Goal: Information Seeking & Learning: Learn about a topic

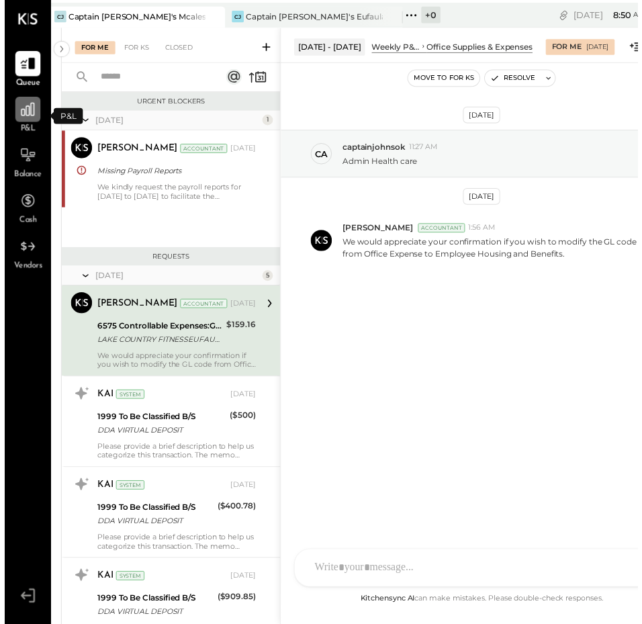
click at [30, 111] on icon at bounding box center [23, 110] width 13 height 13
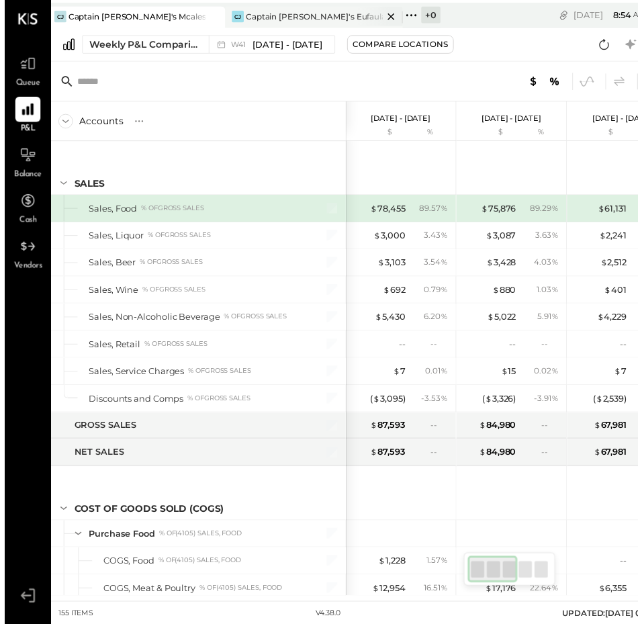
click at [252, 12] on div "Captain [PERSON_NAME]'s Eufaula" at bounding box center [313, 16] width 139 height 11
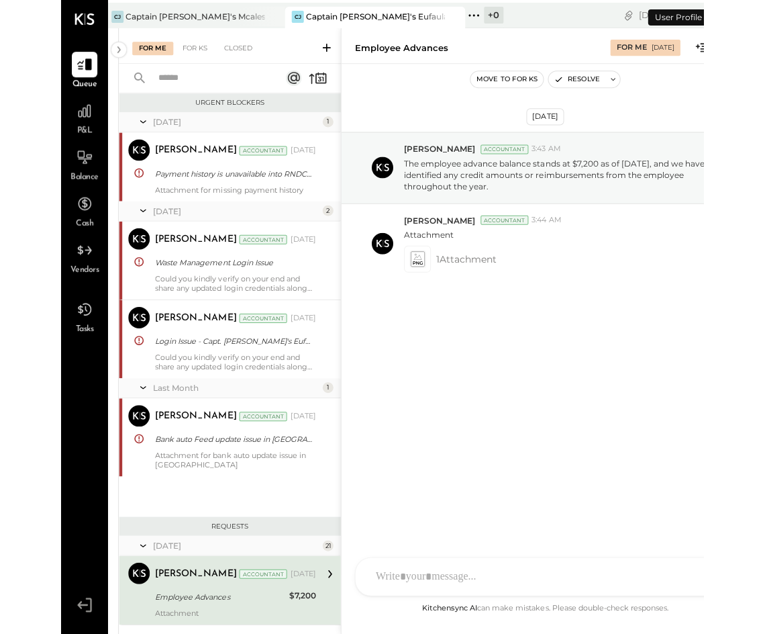
scroll to position [225, 0]
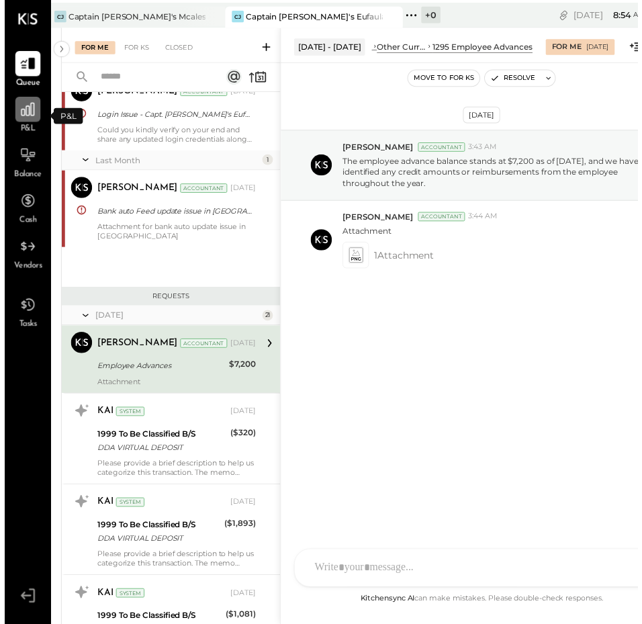
click at [21, 122] on div at bounding box center [24, 111] width 26 height 26
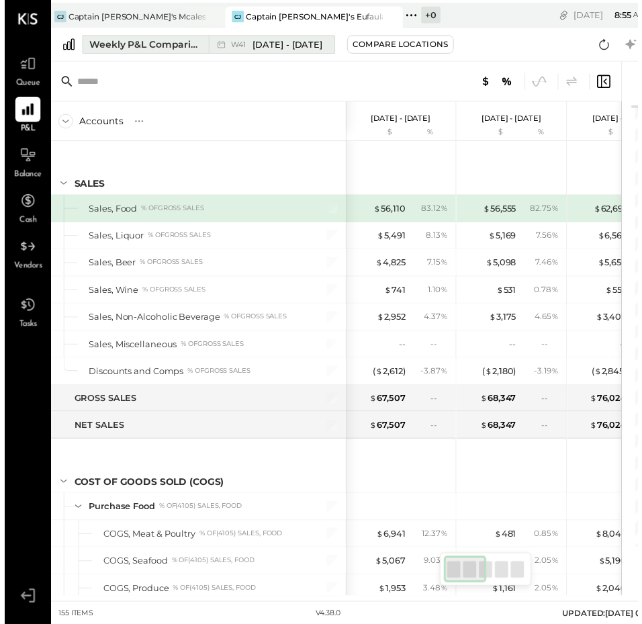
click at [113, 38] on div "Weekly P&L Comparison" at bounding box center [142, 44] width 113 height 13
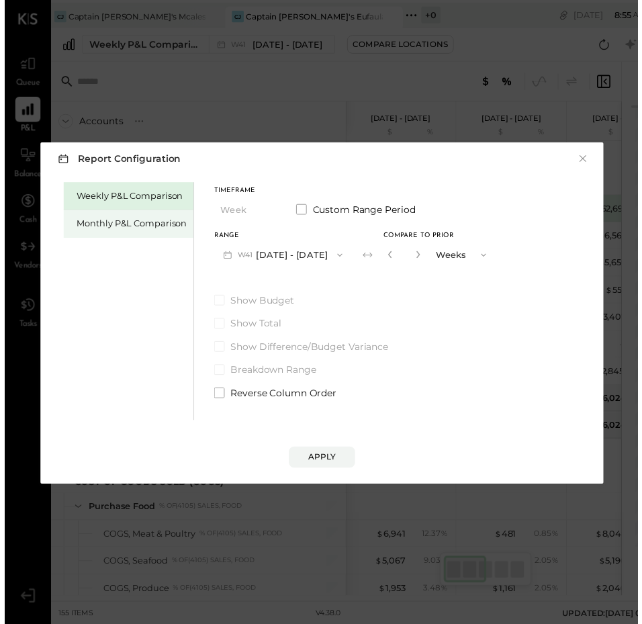
click at [131, 226] on div "Monthly P&L Comparison" at bounding box center [128, 226] width 111 height 13
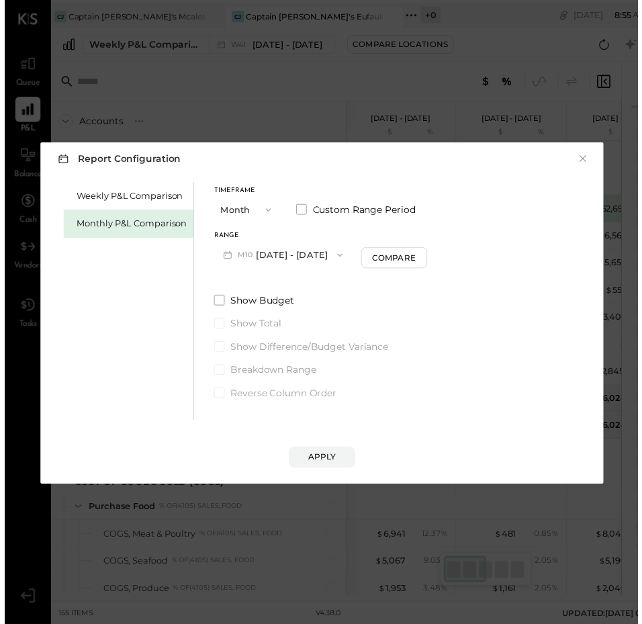
click at [307, 254] on button "M10 Oct 1 - 31, 2025" at bounding box center [282, 258] width 140 height 25
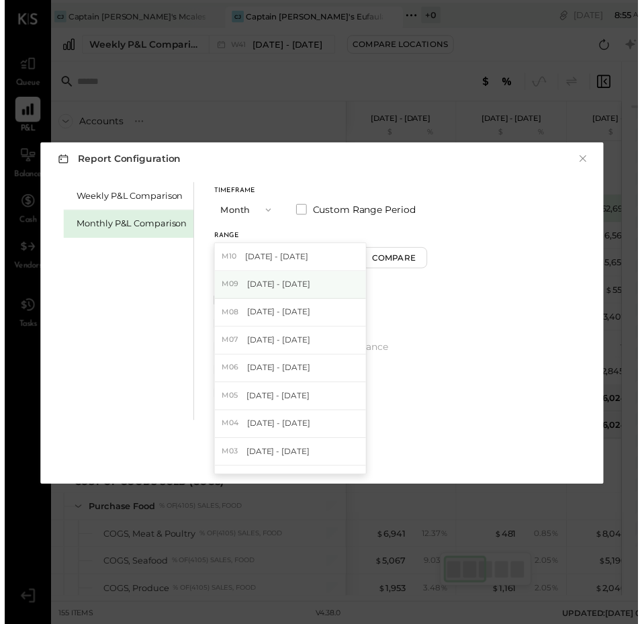
click at [281, 284] on span "Sep 1 - 30, 2025" at bounding box center [278, 287] width 64 height 11
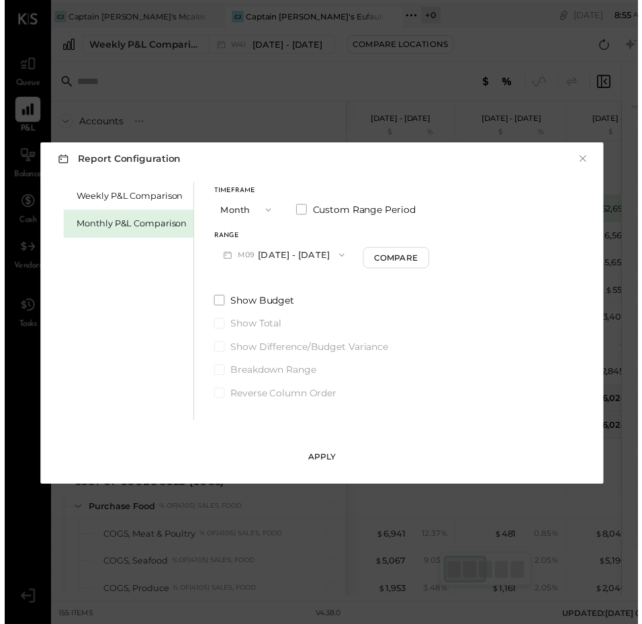
click at [317, 458] on div "Apply" at bounding box center [321, 462] width 28 height 11
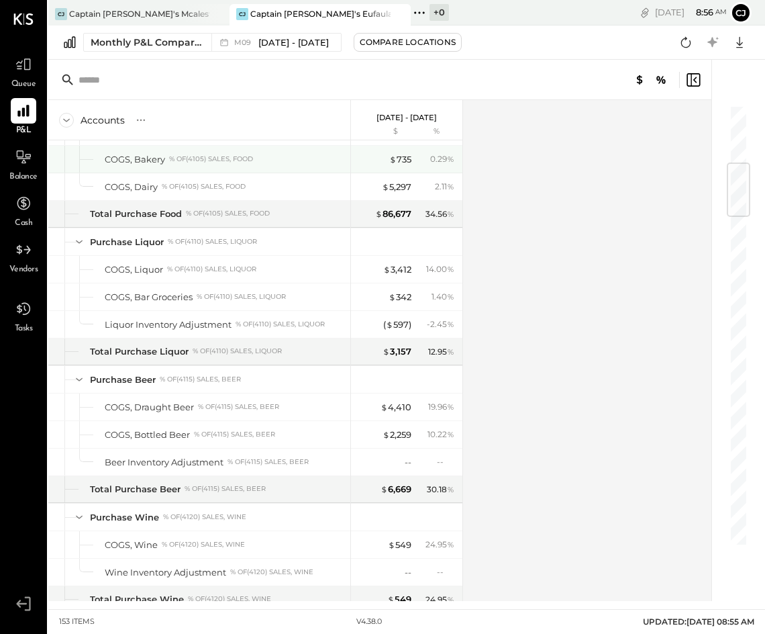
scroll to position [489, 0]
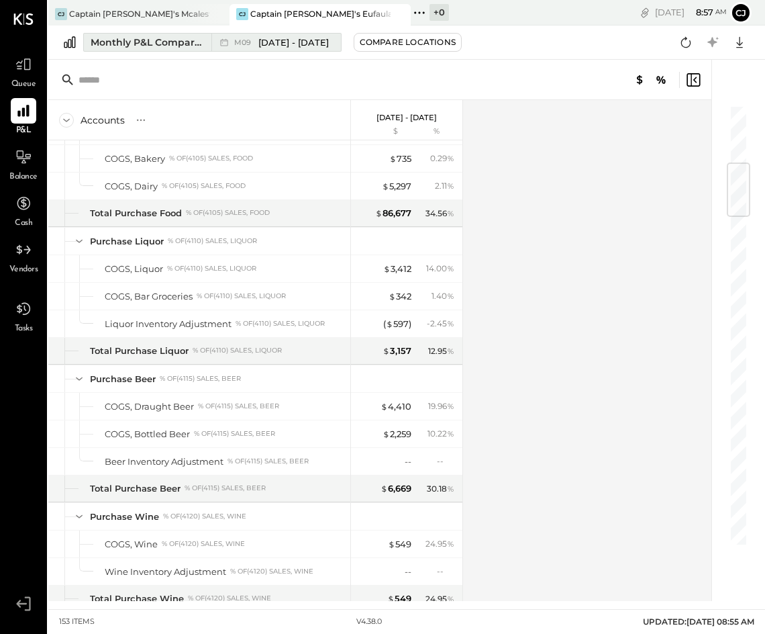
click at [254, 43] on span "M09" at bounding box center [244, 42] width 21 height 7
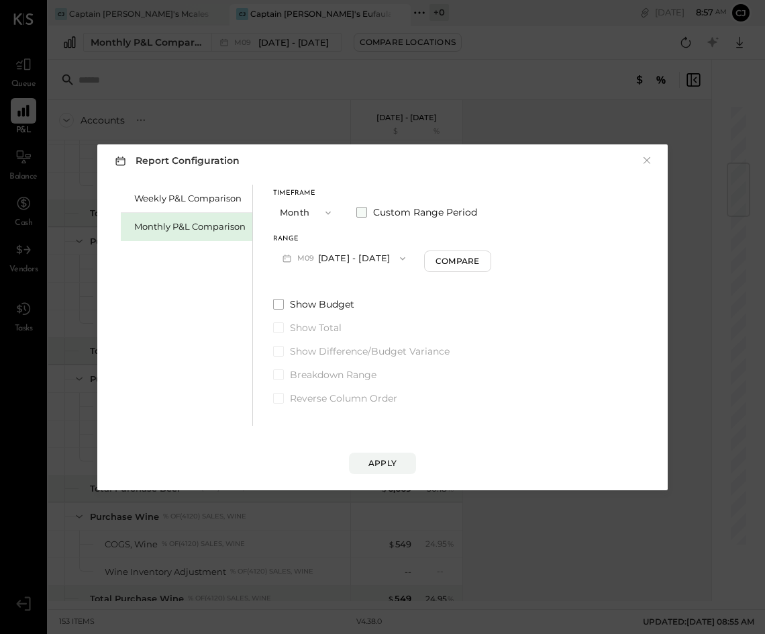
click at [357, 211] on span at bounding box center [361, 212] width 11 height 11
click at [339, 258] on button "Sep 1, 2025" at bounding box center [313, 258] width 80 height 25
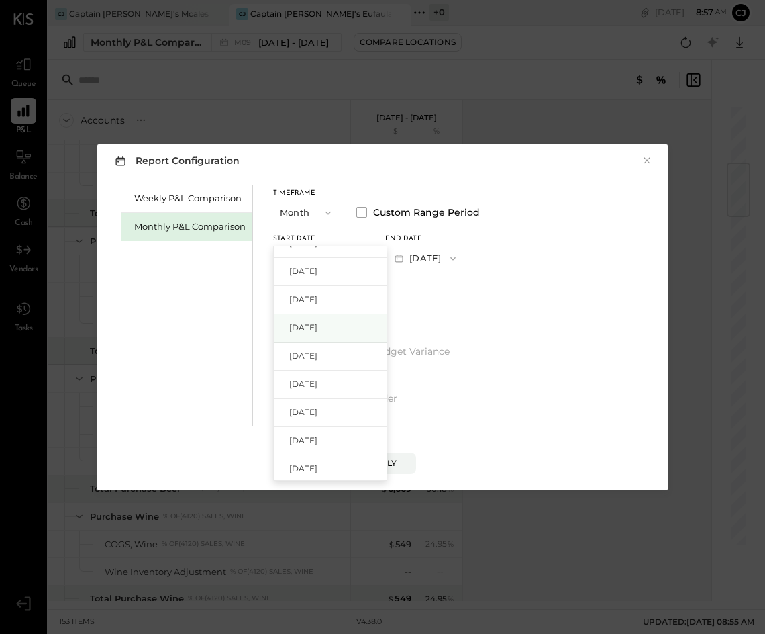
scroll to position [75, 0]
click at [318, 272] on span "Jul 1, 2025" at bounding box center [303, 269] width 28 height 11
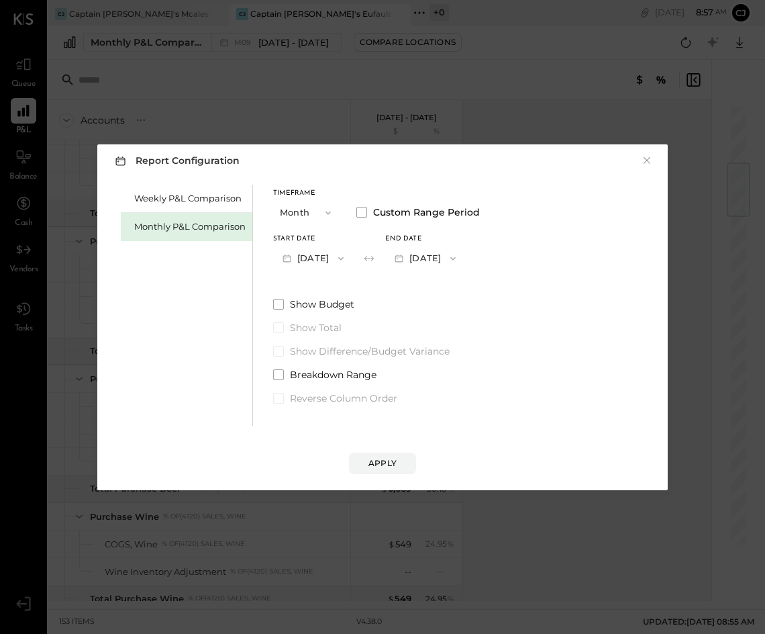
click at [459, 253] on icon "button" at bounding box center [453, 258] width 11 height 11
click at [432, 297] on div "Sep 30, 2025" at bounding box center [442, 289] width 113 height 28
click at [385, 461] on div "Apply" at bounding box center [383, 462] width 28 height 11
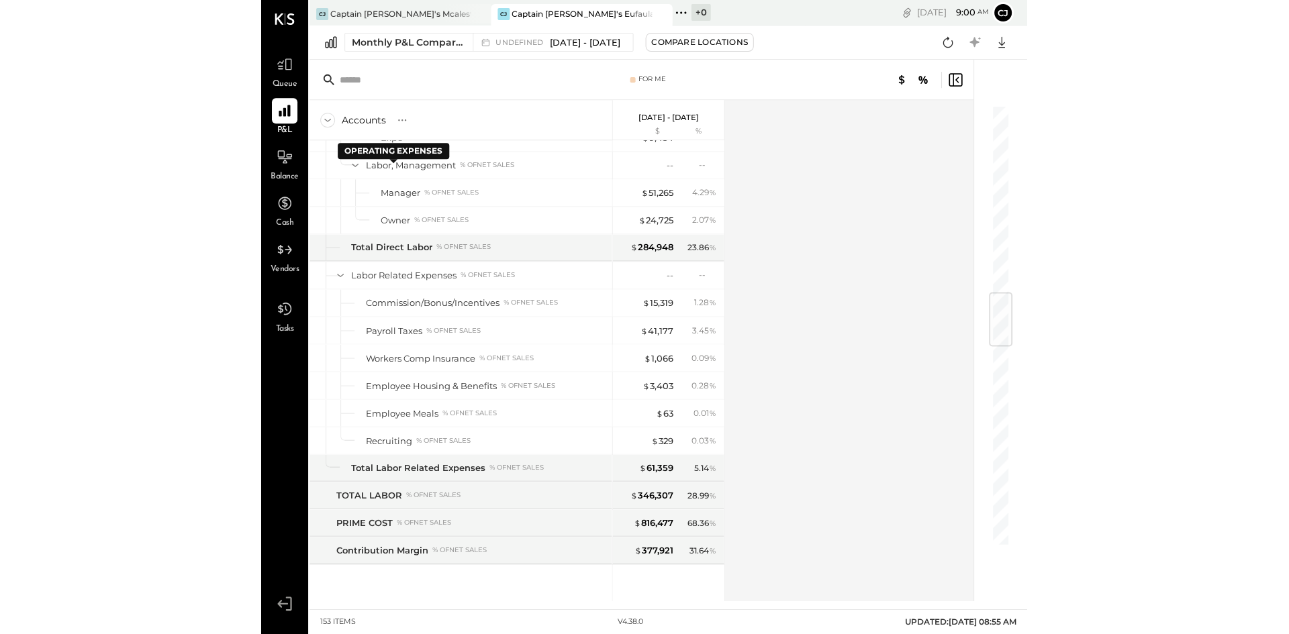
scroll to position [1583, 0]
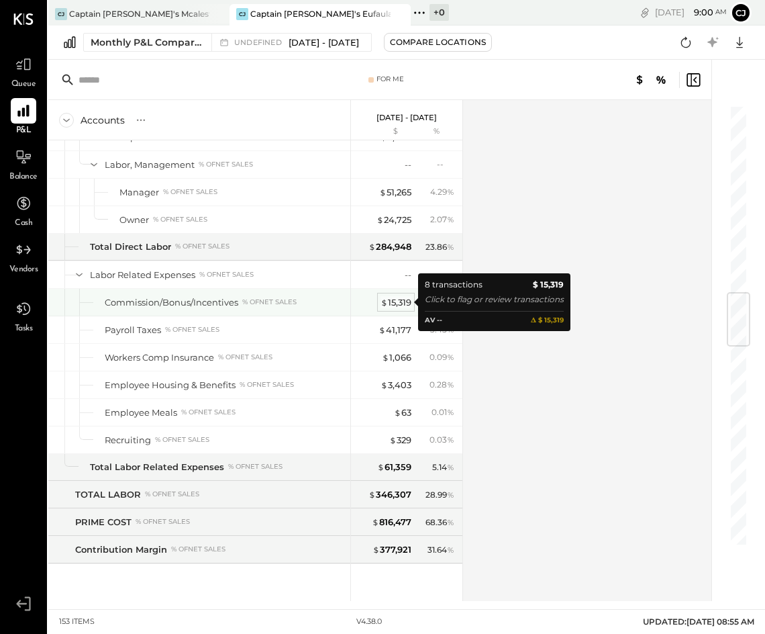
click at [407, 299] on div "$ 15,319" at bounding box center [396, 302] width 31 height 13
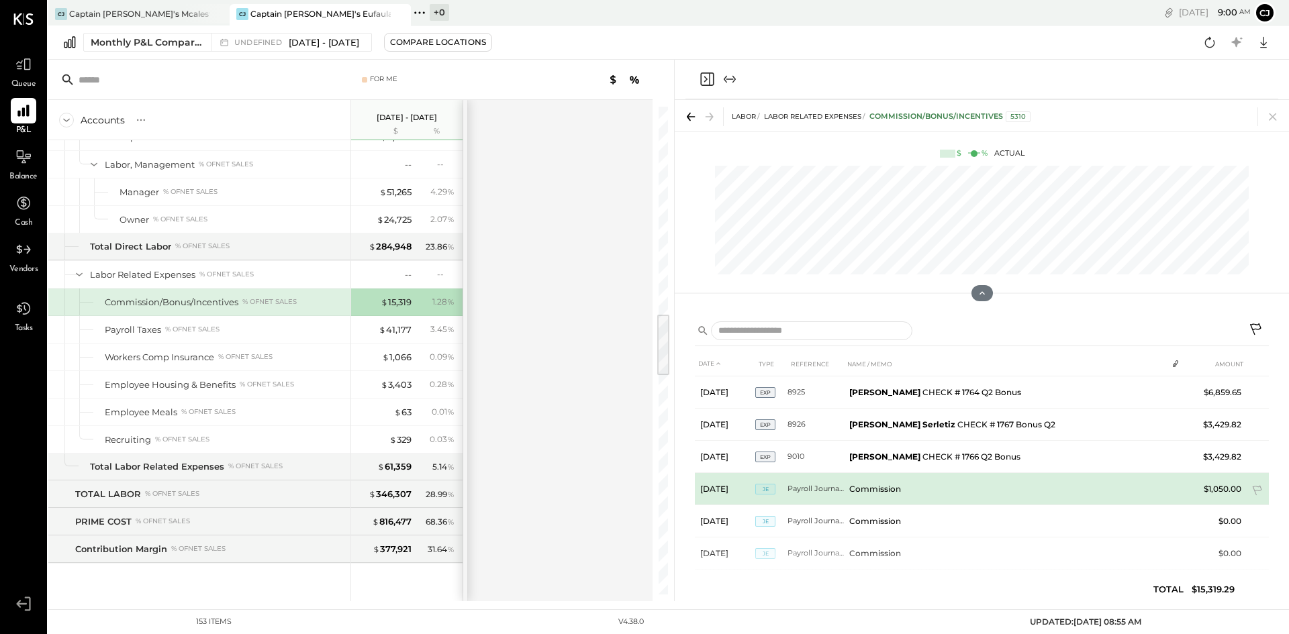
click at [642, 490] on td "Commission" at bounding box center [1005, 489] width 323 height 32
click at [642, 487] on td "Commission" at bounding box center [1005, 489] width 323 height 32
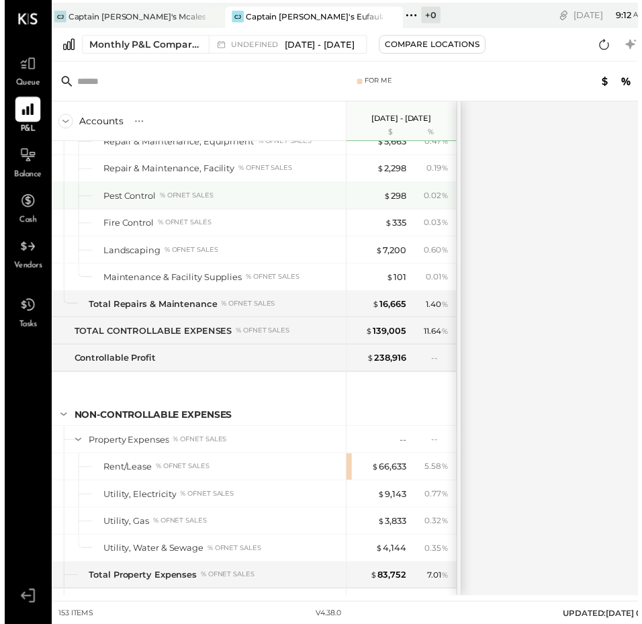
scroll to position [3135, 0]
